Goal: Check status: Check status

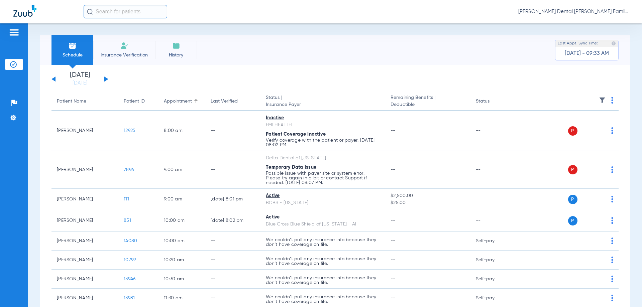
click at [105, 80] on button at bounding box center [106, 79] width 4 height 5
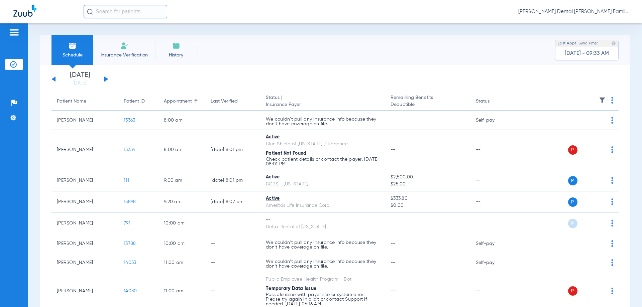
click at [106, 78] on button at bounding box center [106, 79] width 4 height 5
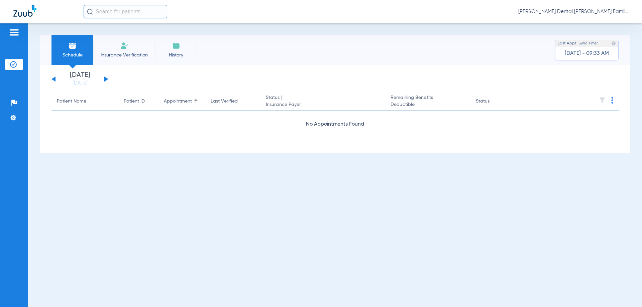
click at [106, 78] on button at bounding box center [106, 79] width 4 height 5
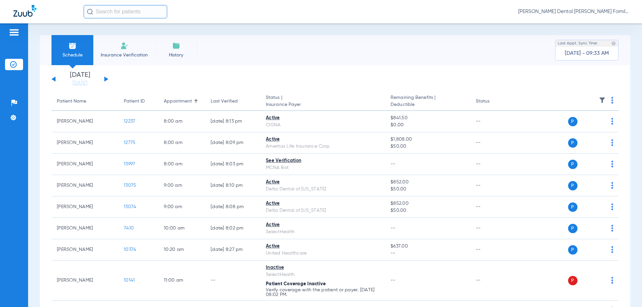
click at [52, 79] on button at bounding box center [53, 79] width 4 height 5
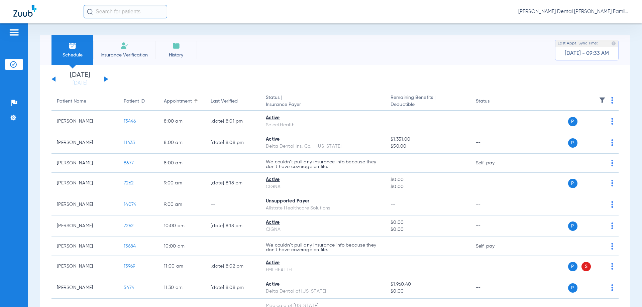
click at [107, 80] on button at bounding box center [106, 79] width 4 height 5
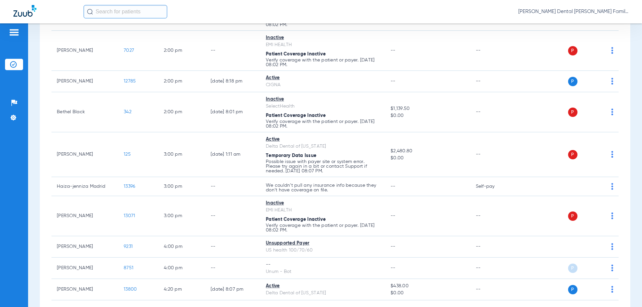
scroll to position [468, 0]
